Goal: Ask a question

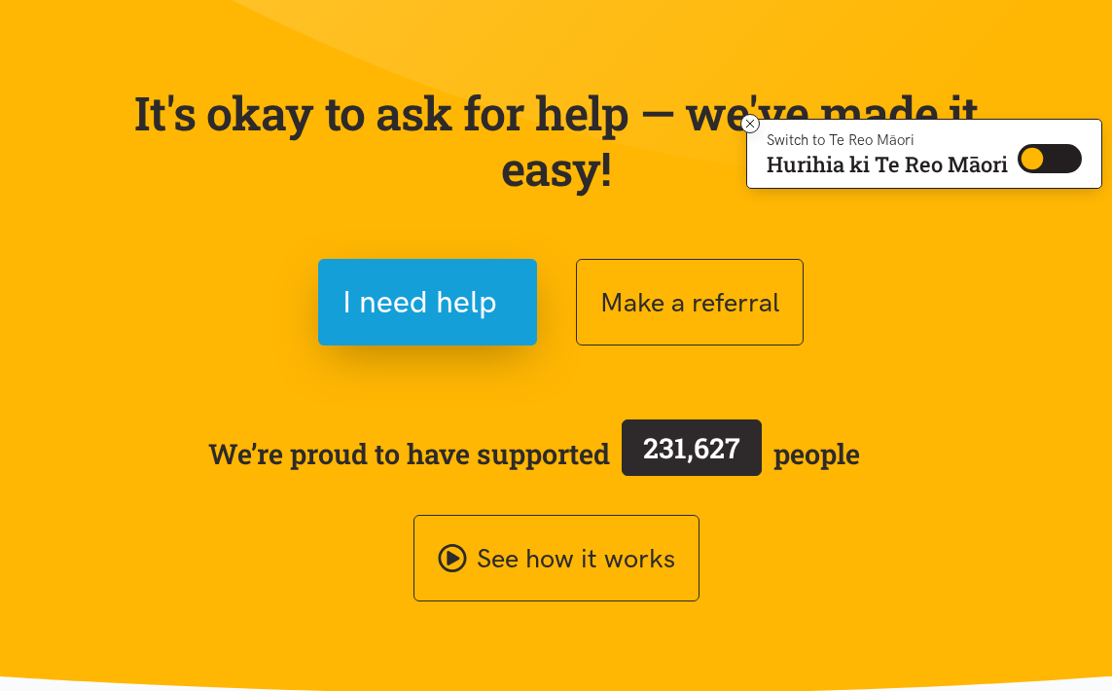
scroll to position [136, 0]
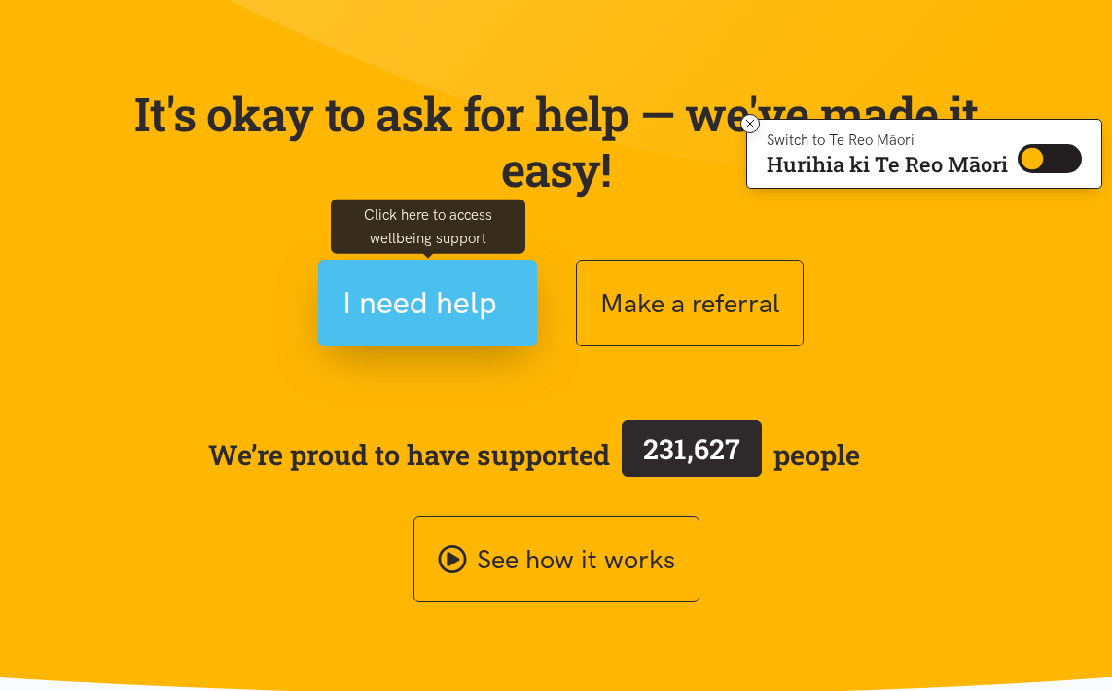
click at [415, 308] on span "I need help" at bounding box center [420, 303] width 155 height 50
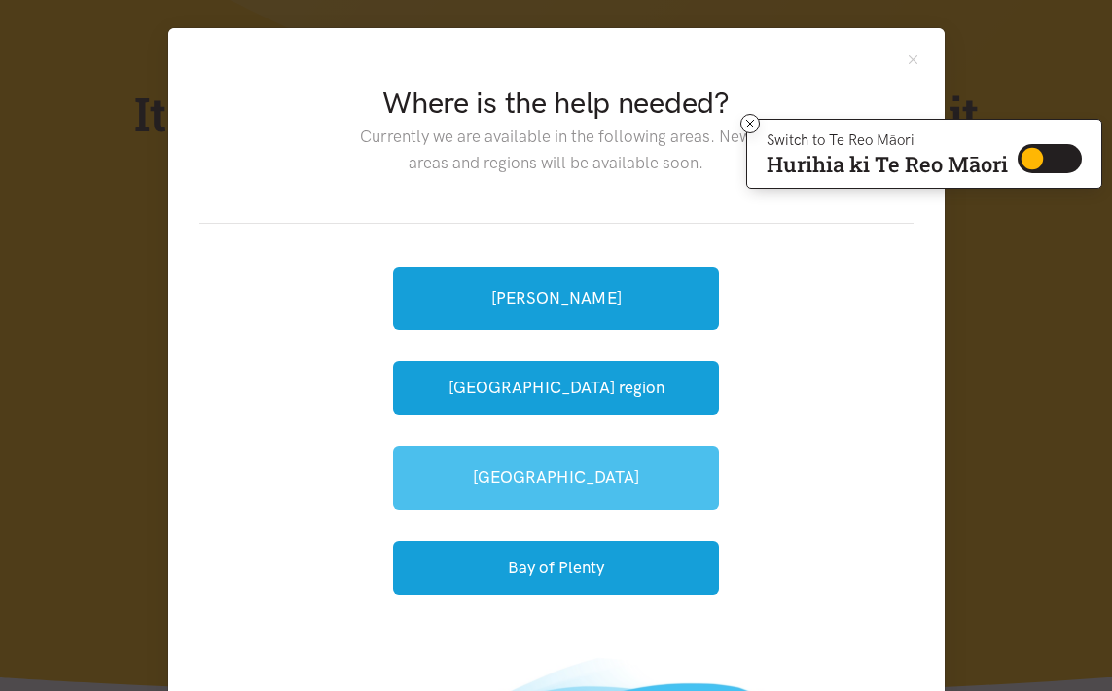
click at [553, 486] on link "[GEOGRAPHIC_DATA]" at bounding box center [556, 477] width 326 height 63
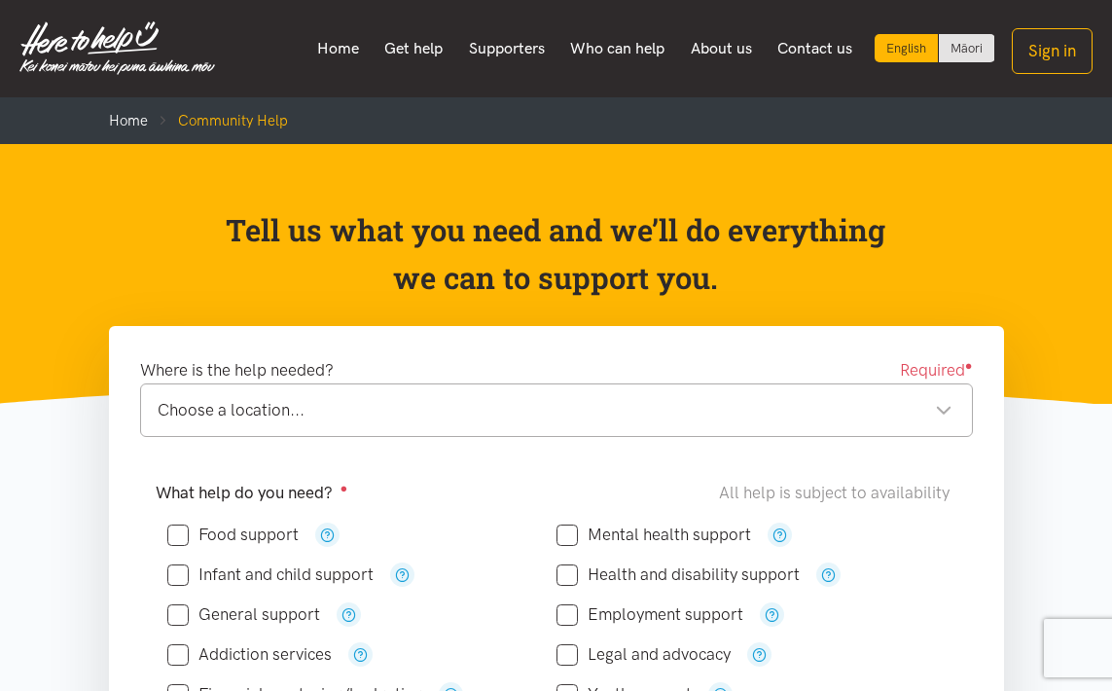
click at [175, 542] on input "Food support" at bounding box center [232, 534] width 131 height 17
checkbox input "true"
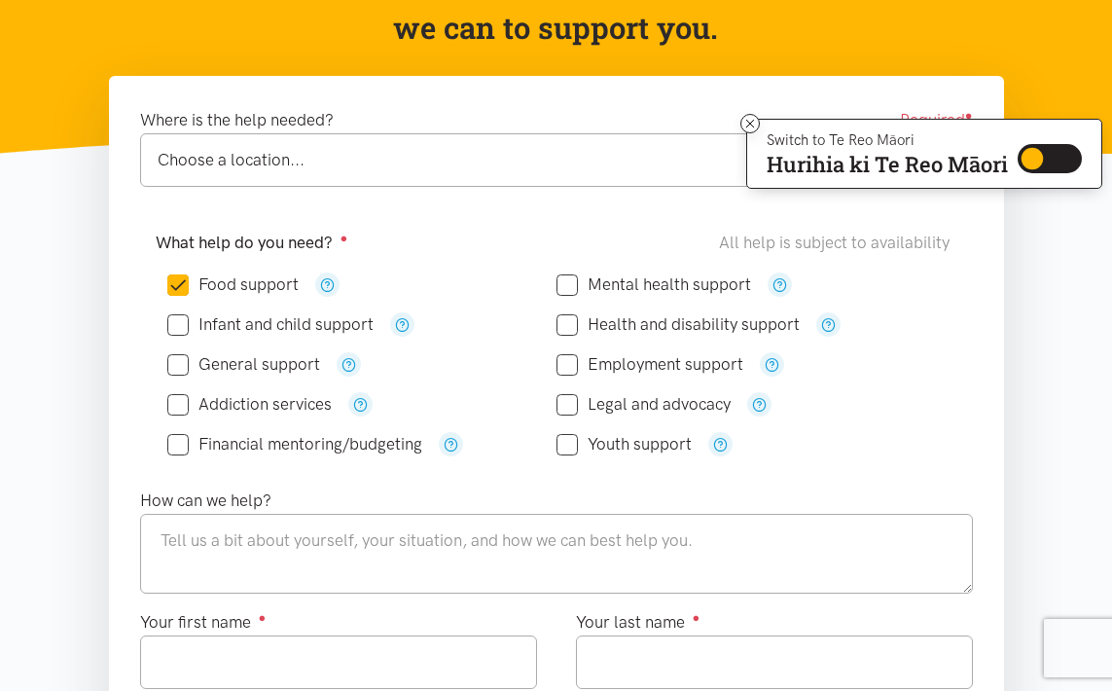
scroll to position [253, 0]
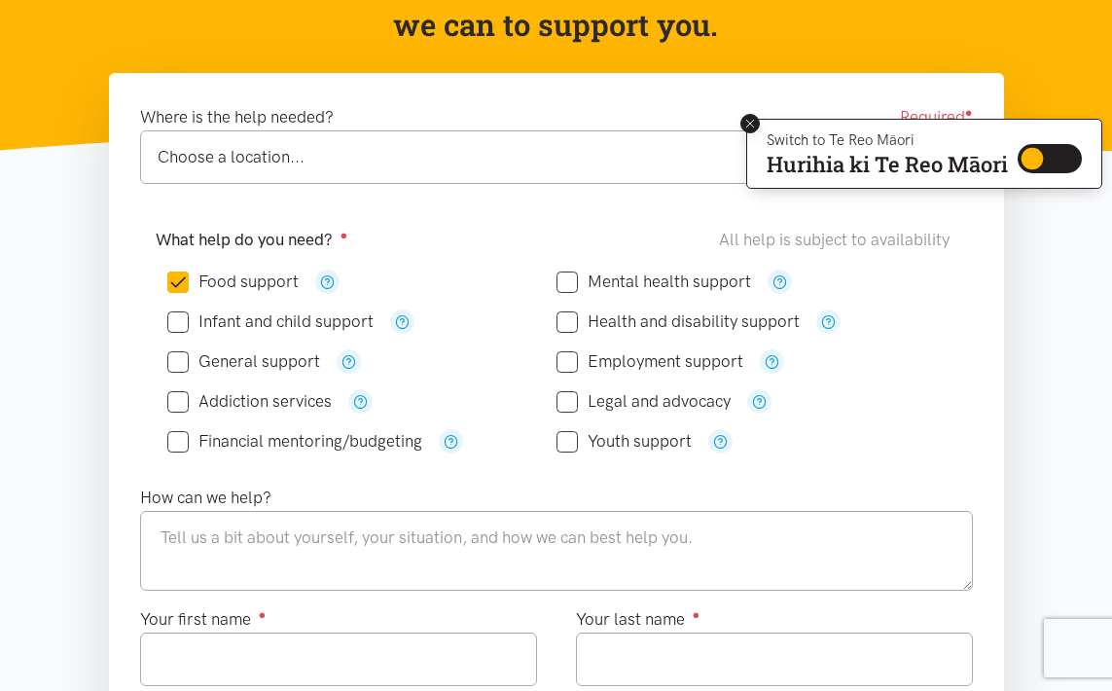
click at [747, 121] on icon at bounding box center [750, 124] width 15 height 15
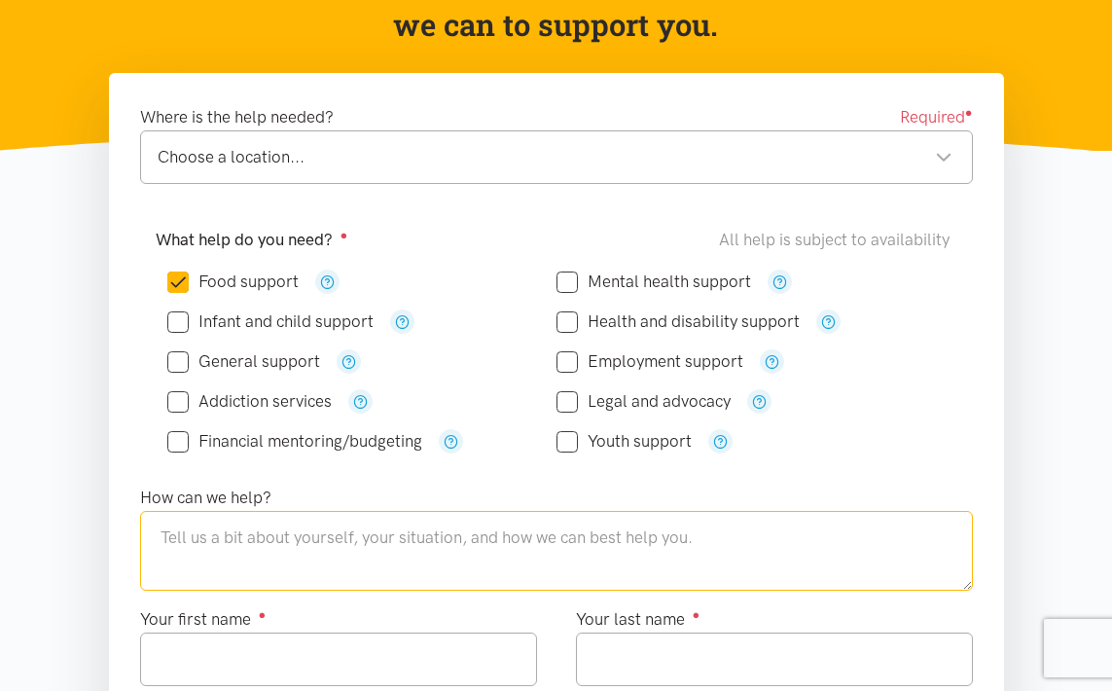
click at [543, 531] on textarea at bounding box center [556, 551] width 833 height 80
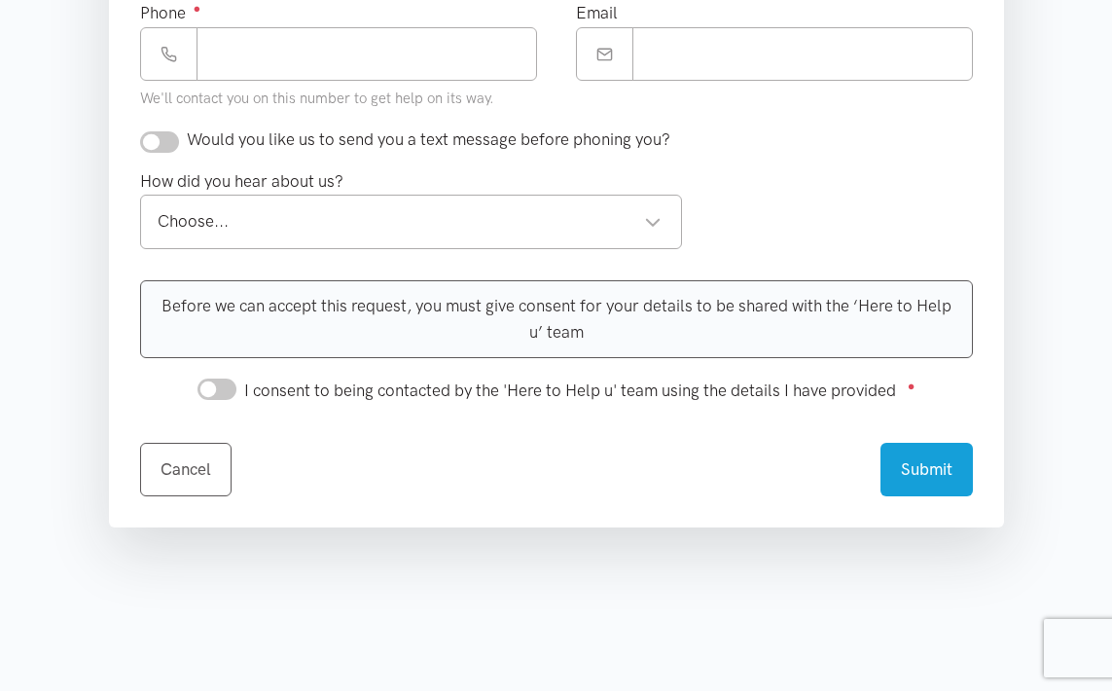
scroll to position [779, 0]
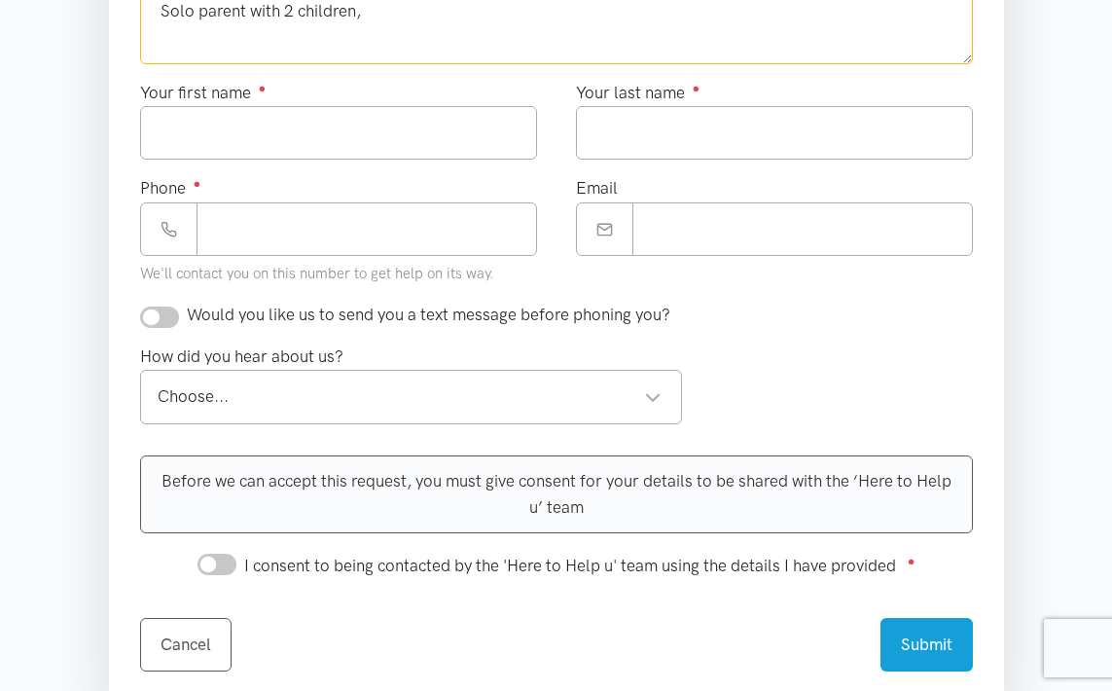
type textarea "Solo parent with 2 children,"
